Goal: Find specific page/section: Find specific page/section

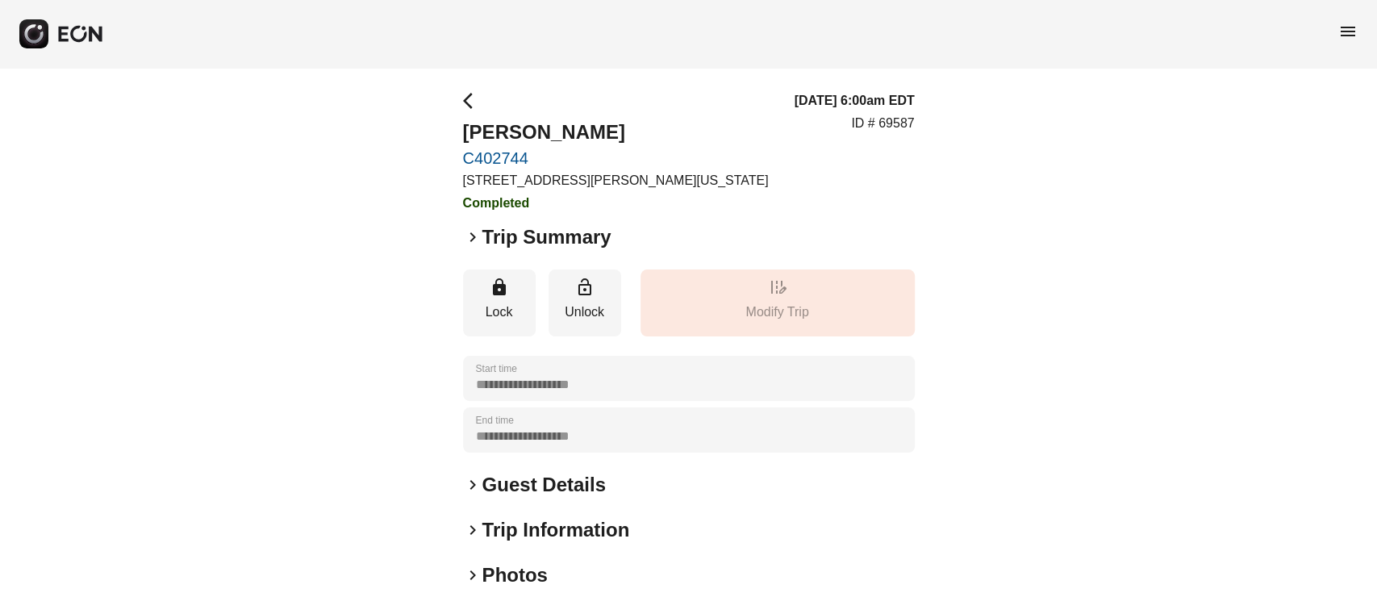
click at [1349, 24] on span "menu" at bounding box center [1348, 31] width 19 height 19
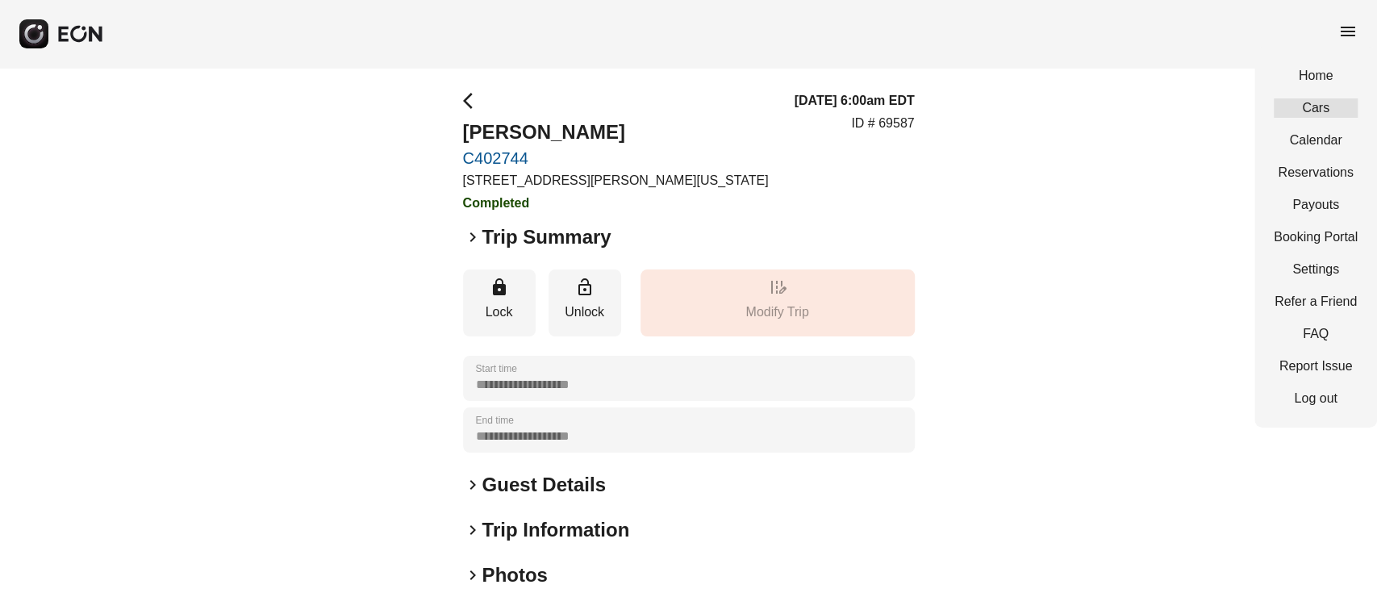
click at [1338, 116] on link "Cars" at bounding box center [1316, 107] width 84 height 19
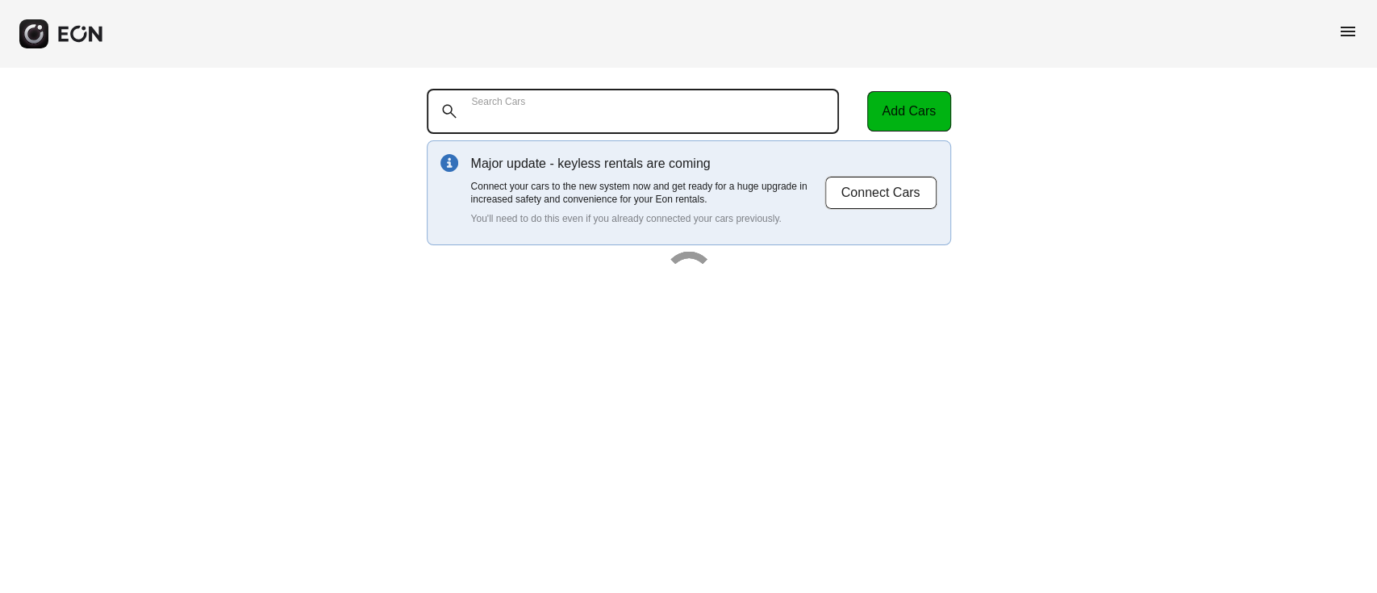
click at [746, 123] on Cars "Search Cars" at bounding box center [633, 111] width 413 height 45
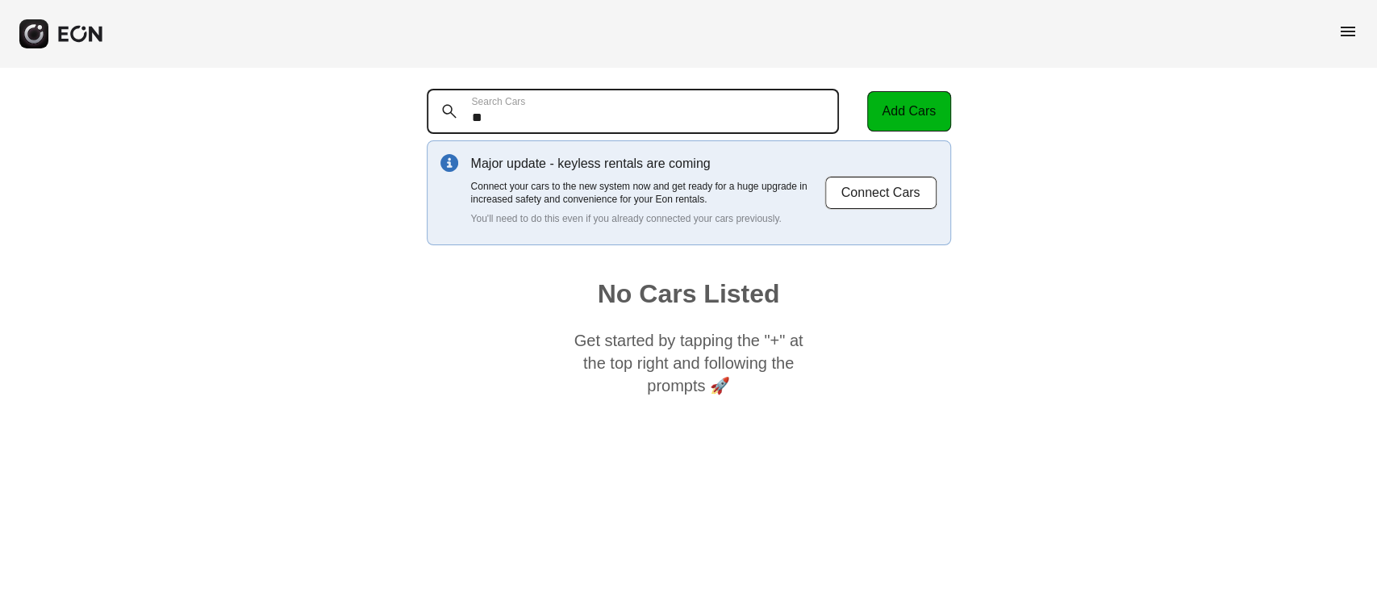
type Cars "*"
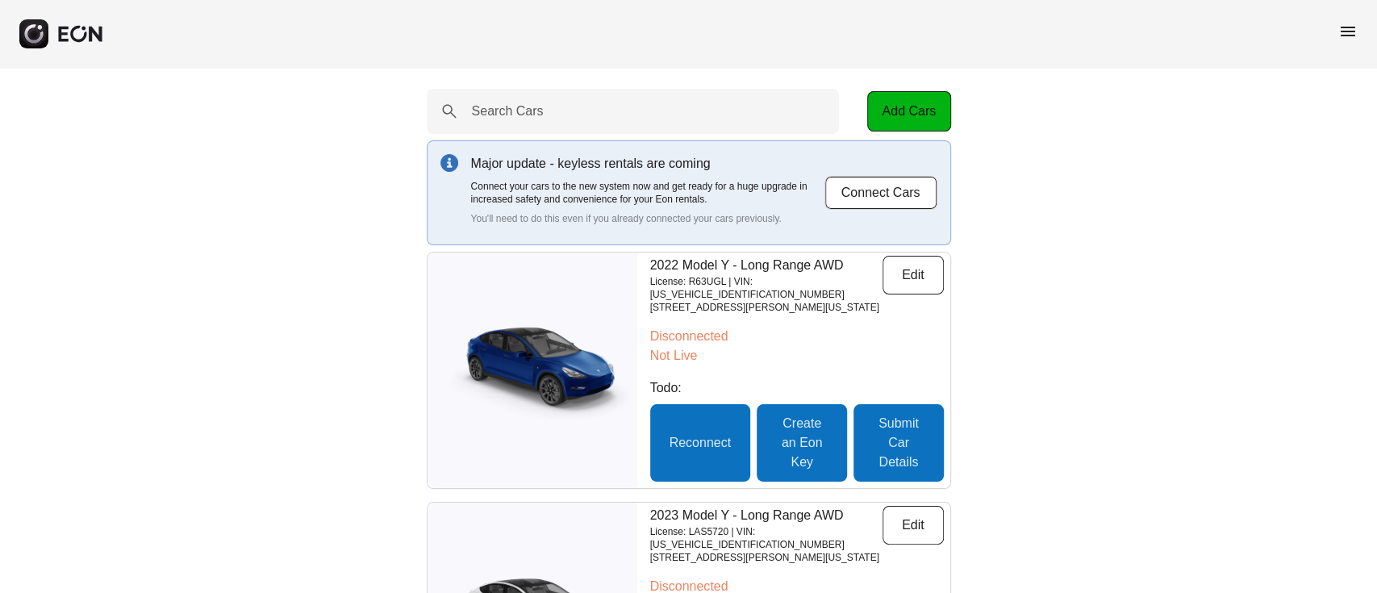
drag, startPoint x: 1349, startPoint y: 31, endPoint x: 1350, endPoint y: 18, distance: 13.7
click at [1350, 23] on div "menu" at bounding box center [688, 34] width 1377 height 68
click at [1351, 8] on div "menu" at bounding box center [688, 34] width 1377 height 68
click at [1343, 36] on span "menu" at bounding box center [1348, 31] width 19 height 19
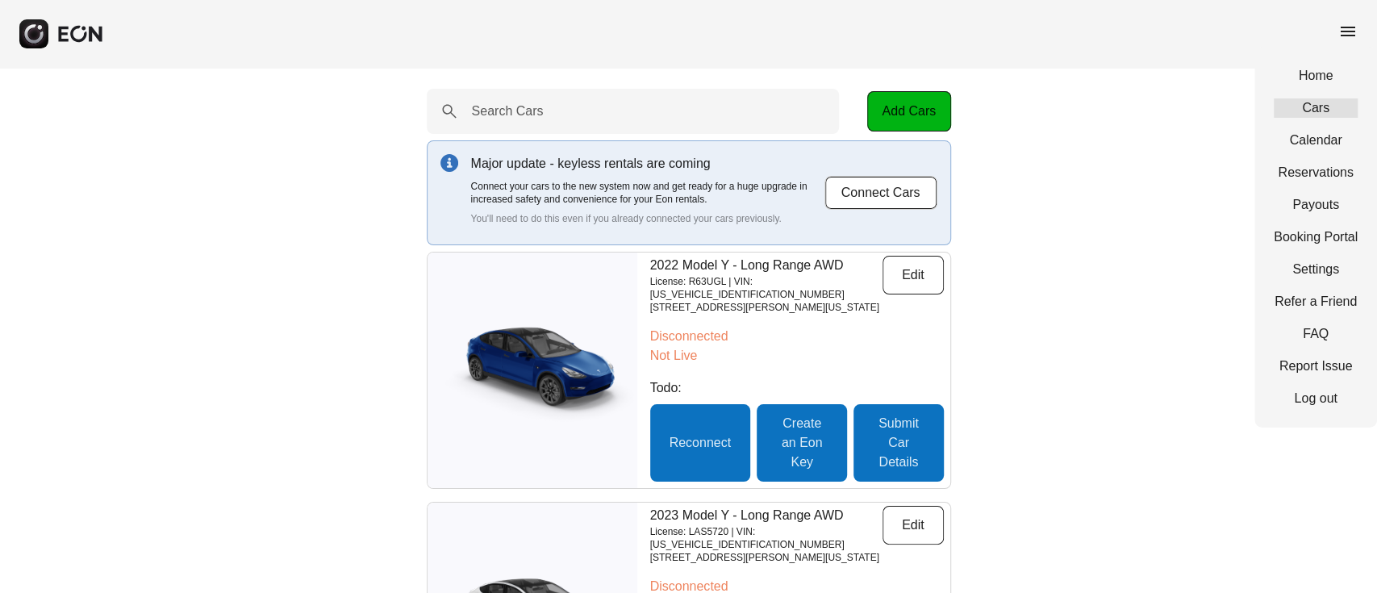
click at [1317, 110] on link "Cars" at bounding box center [1316, 107] width 84 height 19
